Goal: Task Accomplishment & Management: Manage account settings

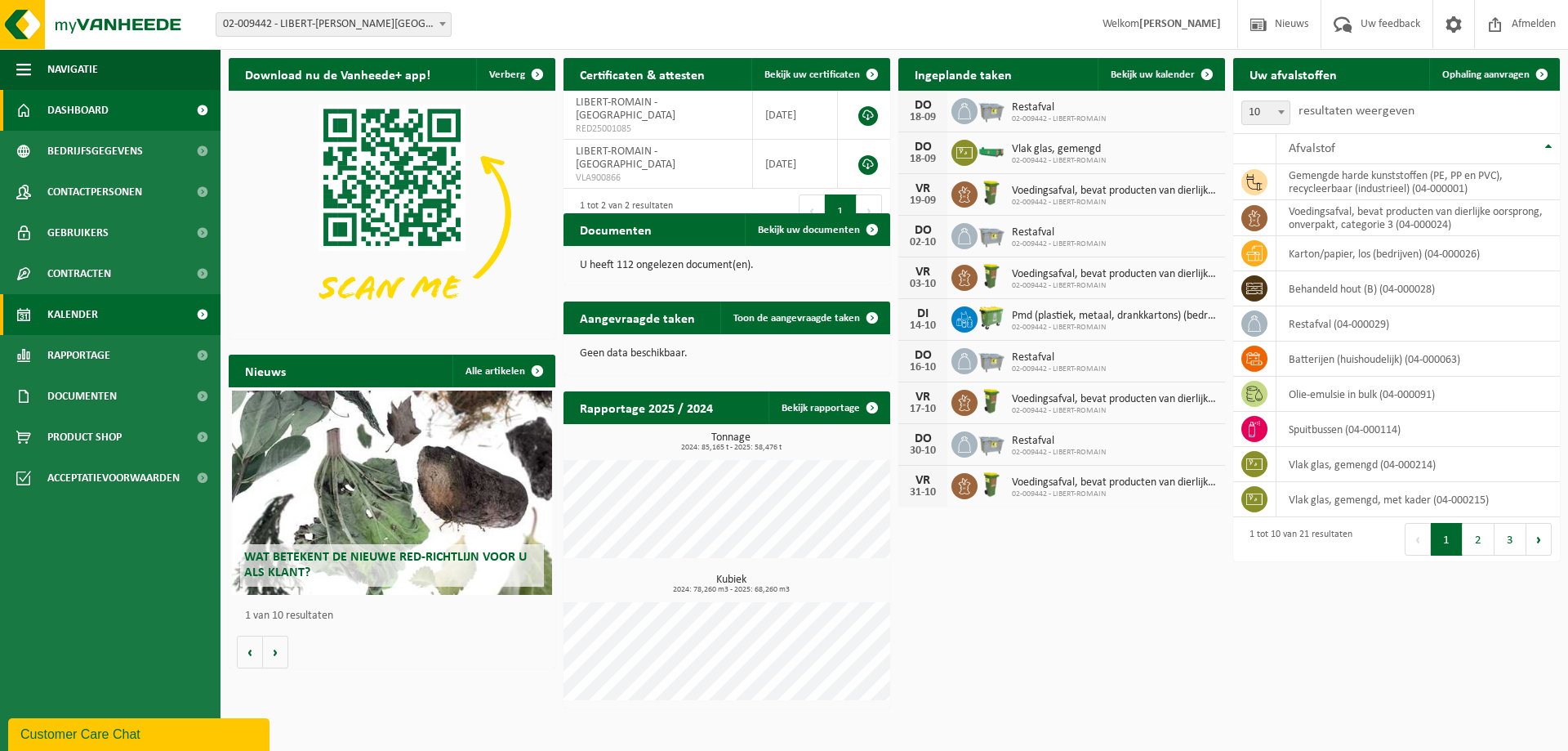
click at [94, 313] on span "Kalender" at bounding box center [72, 314] width 51 height 41
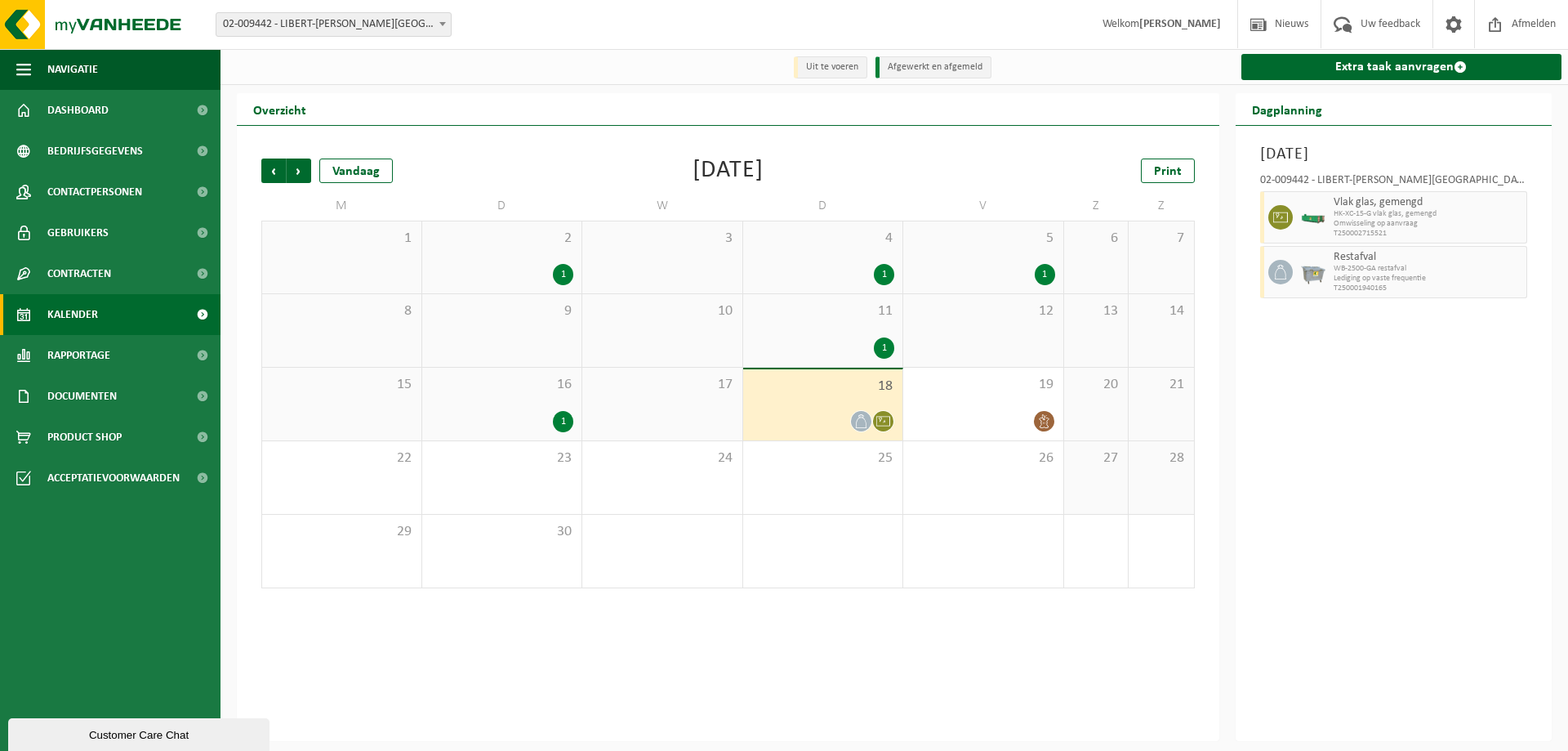
click at [879, 420] on icon at bounding box center [883, 421] width 14 height 14
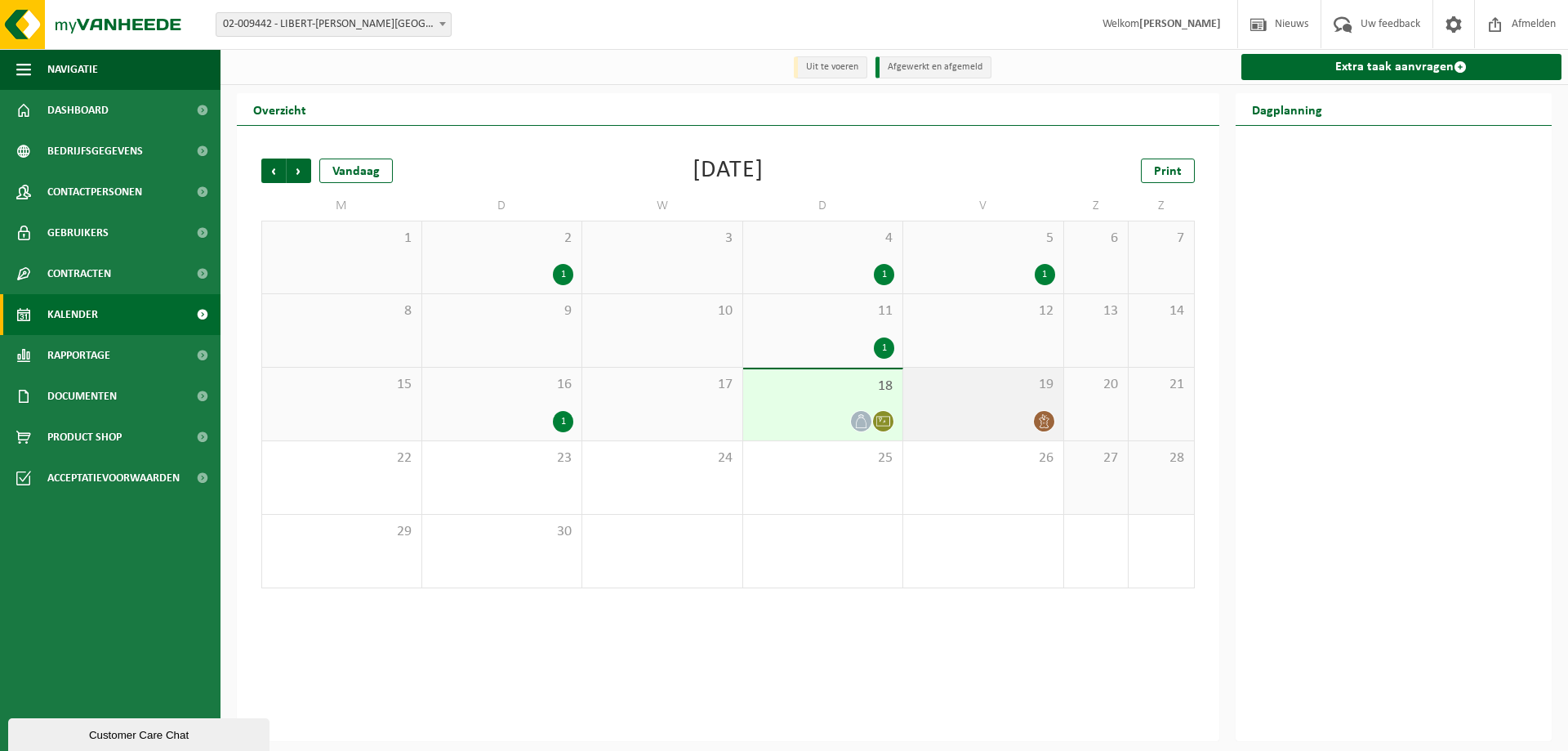
click at [1051, 420] on icon at bounding box center [1044, 421] width 14 height 14
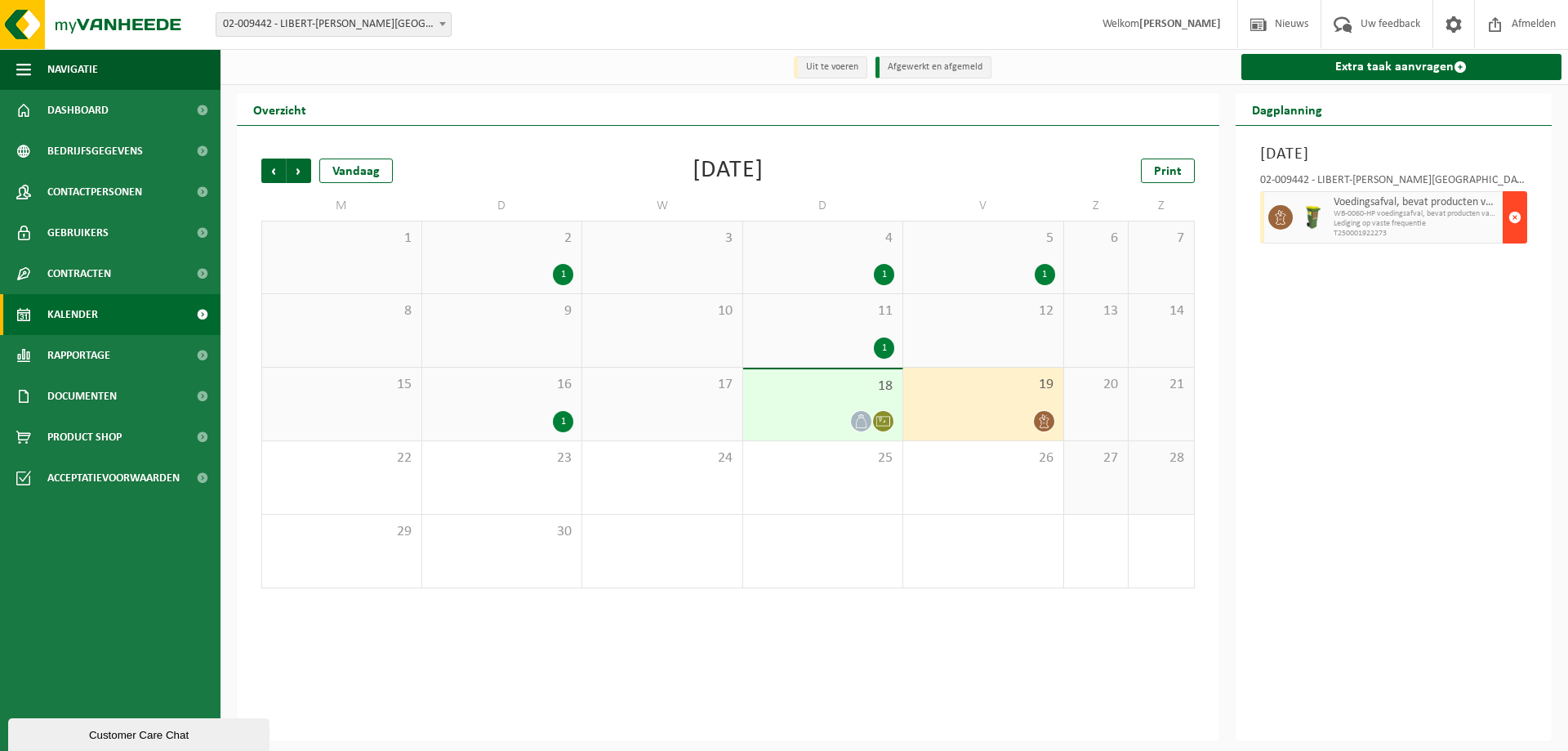
click at [1517, 211] on span "button" at bounding box center [1515, 217] width 13 height 32
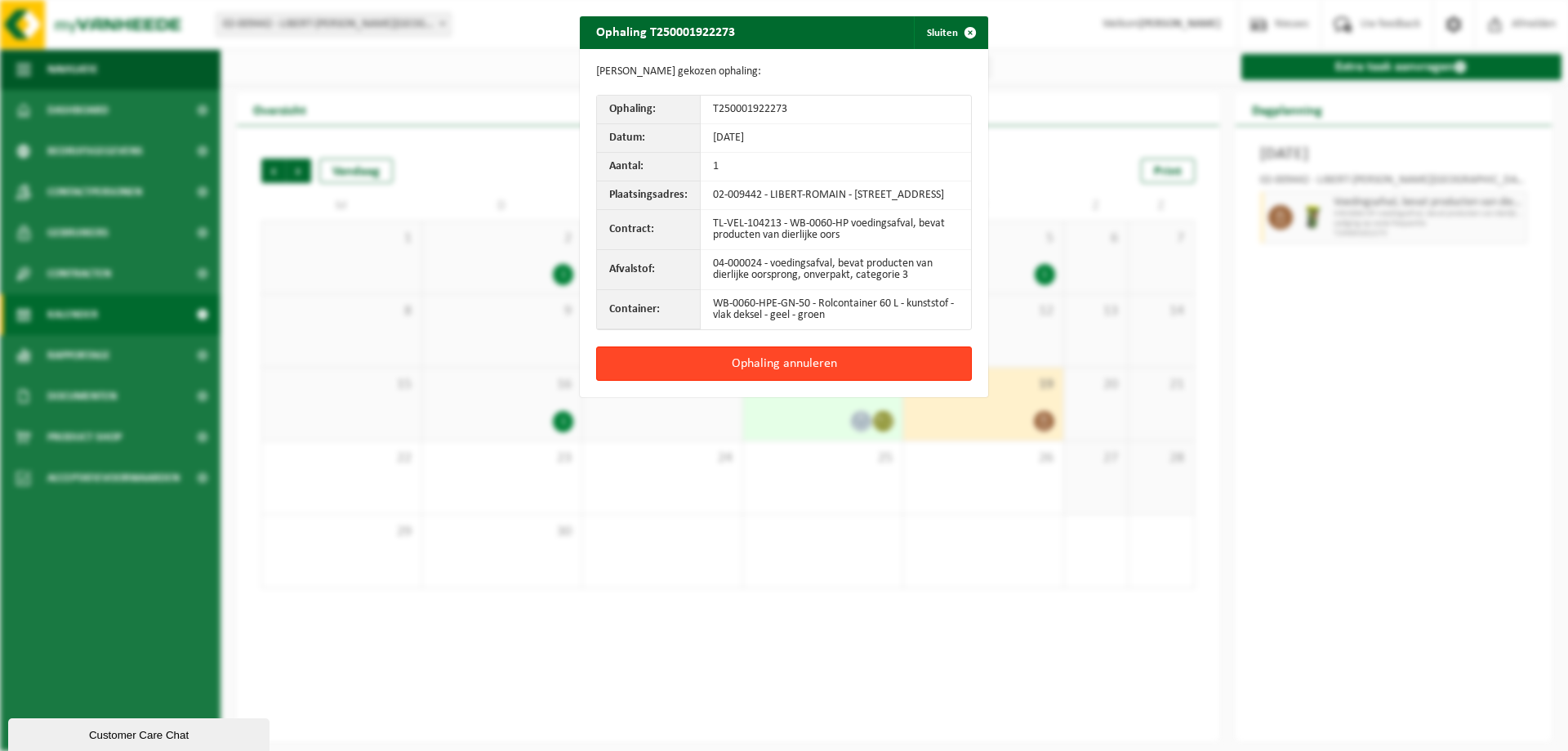
click at [903, 370] on button "Ophaling annuleren" at bounding box center [784, 363] width 375 height 34
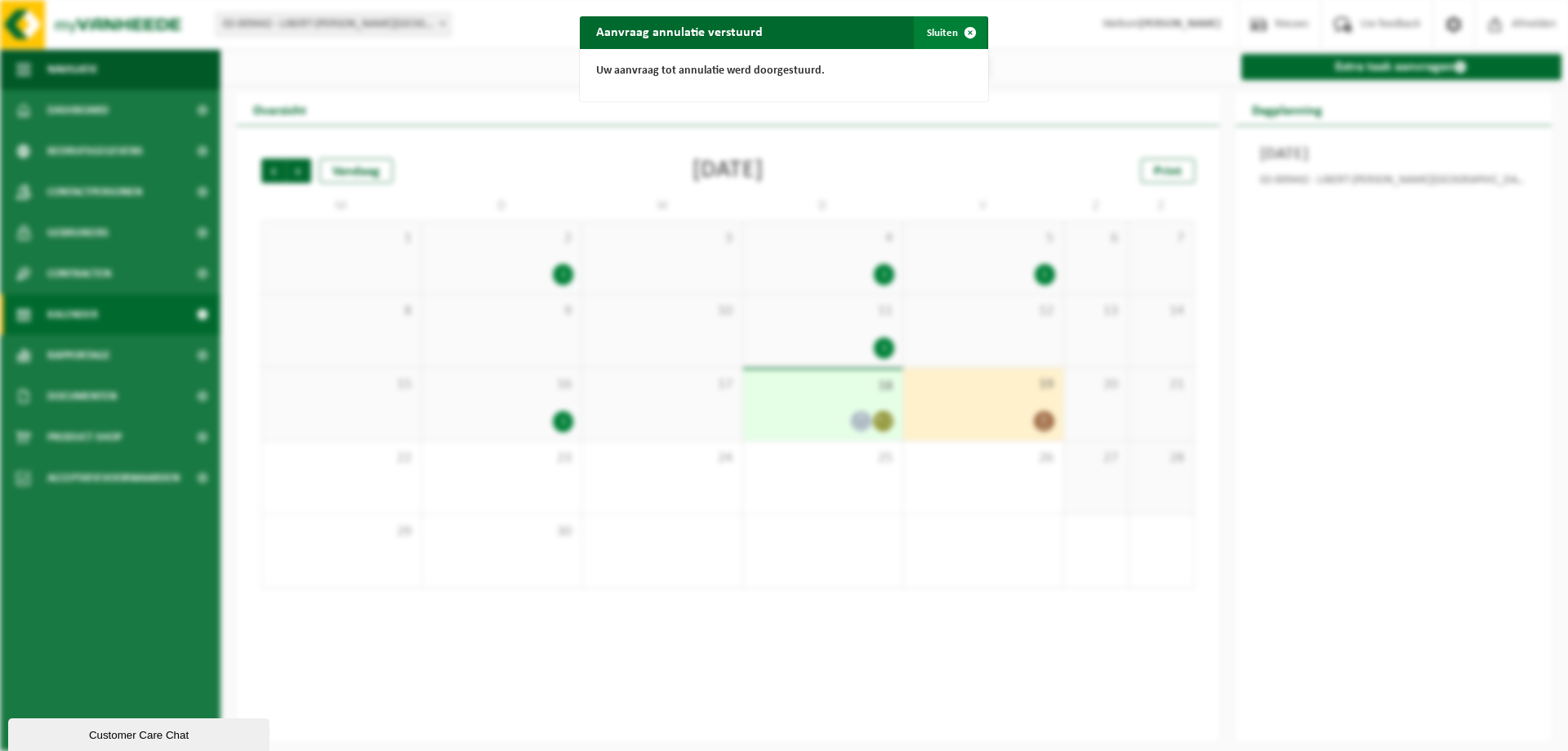
click at [967, 26] on span "button" at bounding box center [970, 32] width 32 height 32
